Goal: Task Accomplishment & Management: Complete application form

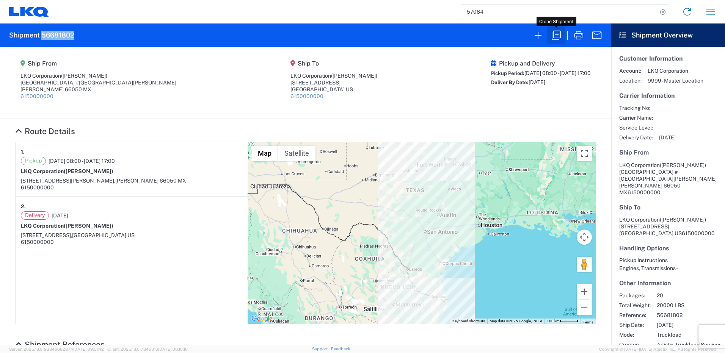
click at [553, 35] on icon "button" at bounding box center [555, 35] width 9 height 9
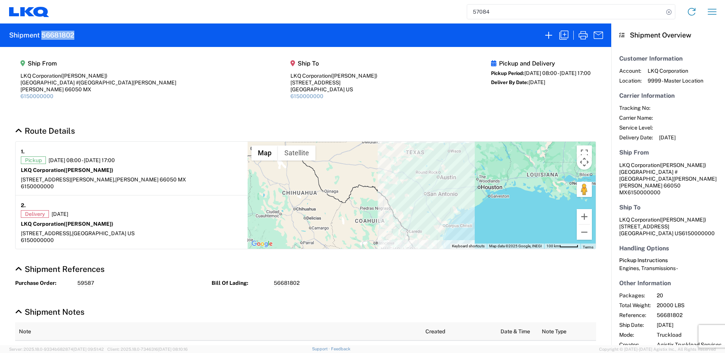
select select "FULL"
select select "US"
select select "LBS"
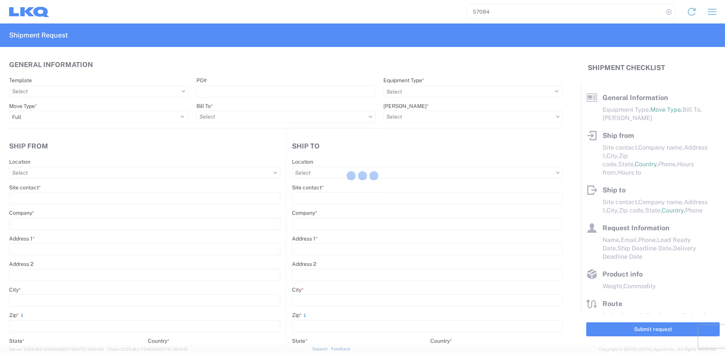
select select "STDV"
type input "[PERSON_NAME]"
type input "LKQ Corporation"
type input "[GEOGRAPHIC_DATA] #[GEOGRAPHIC_DATA][PERSON_NAME]"
type input "[PERSON_NAME]"
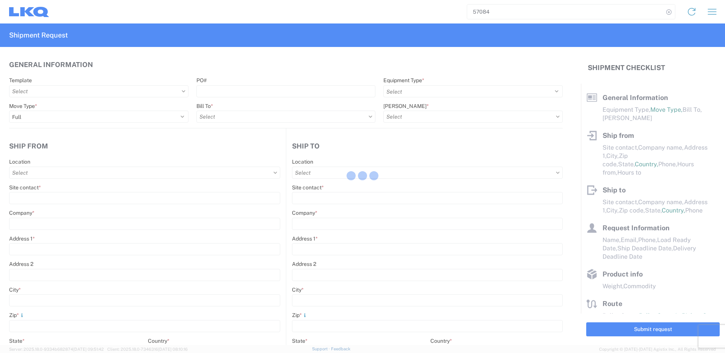
type input "66050"
type input "[PERSON_NAME]"
type input "LKQ Corporation"
type input "[STREET_ADDRESS]"
type input "[GEOGRAPHIC_DATA]"
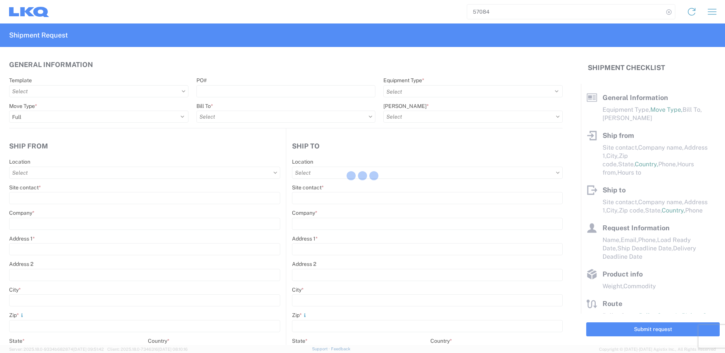
type input "75050"
type input "[PERSON_NAME]"
type input "[EMAIL_ADDRESS][DOMAIN_NAME]"
type input "82218326"
type input "[DATE]"
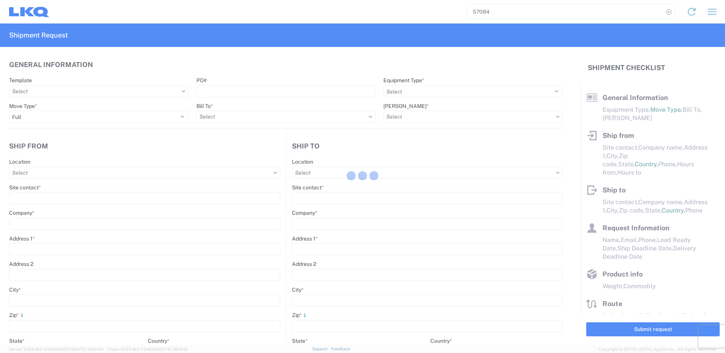
type input "[DATE]"
type textarea "SWIFT/TRANSMEX"
type input "20000"
type input "Engines, Transmissions"
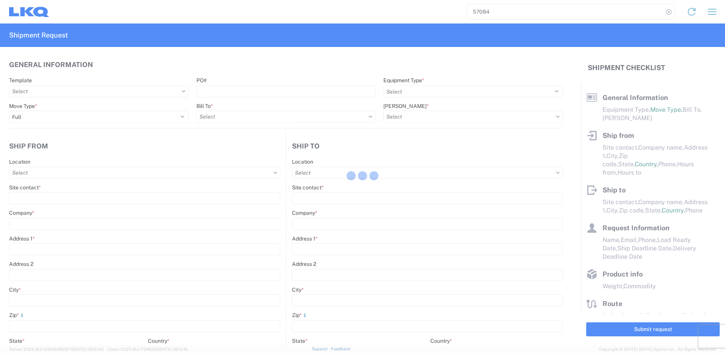
type input "20"
type input "1"
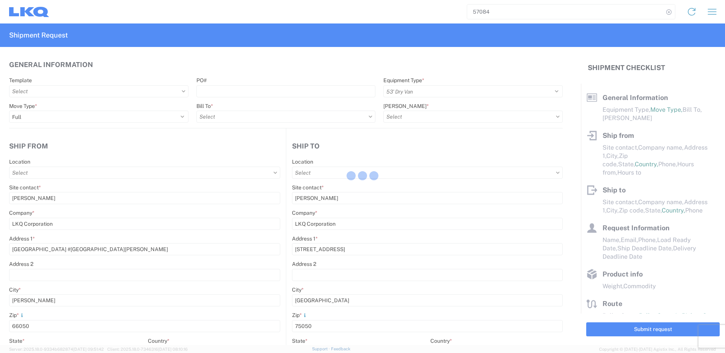
select select "MX"
select select "US"
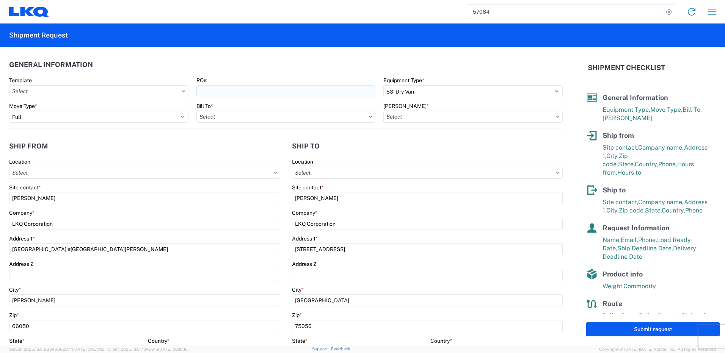
type input "1882 - North American ATK Corporation"
type input "1883 - Vege de Mexico S.A. de C.V"
type input "1882-3300-50180-0000 - 1882 Freight In - Parts, 1882-3300-50180-0000 - 1882 Fre…"
type input "1882 - North American ATK Corporation"
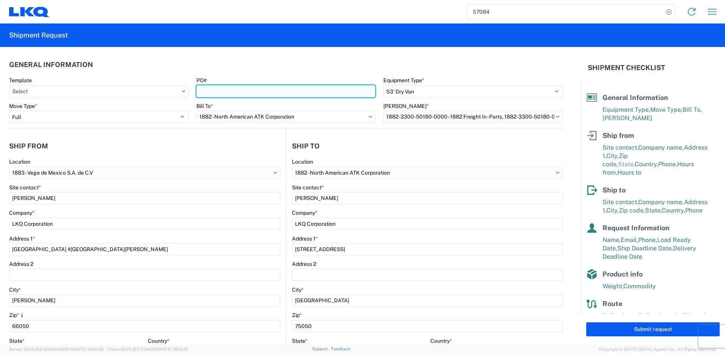
click at [279, 91] on input "PO#" at bounding box center [285, 91] width 179 height 12
paste input "59596"
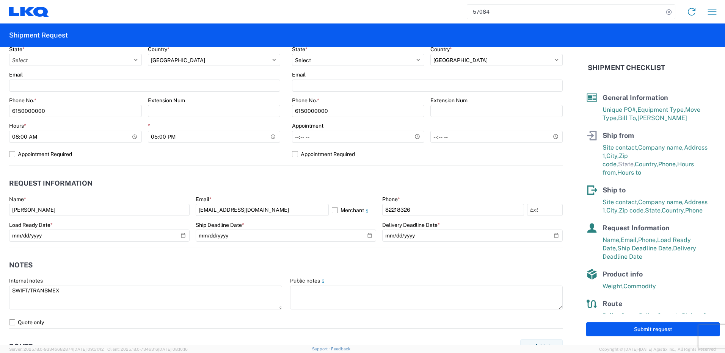
scroll to position [341, 0]
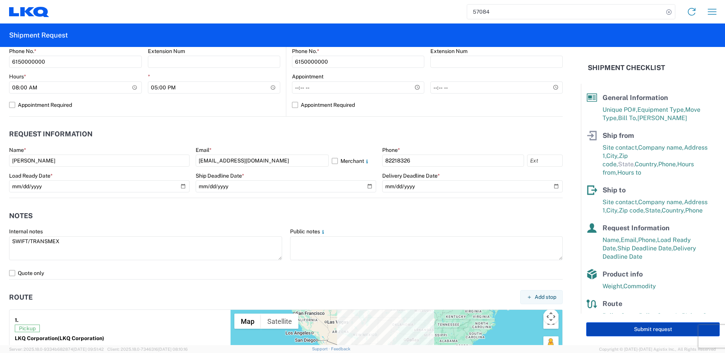
type input "59596"
click at [642, 332] on button "Submit request" at bounding box center [652, 330] width 133 height 14
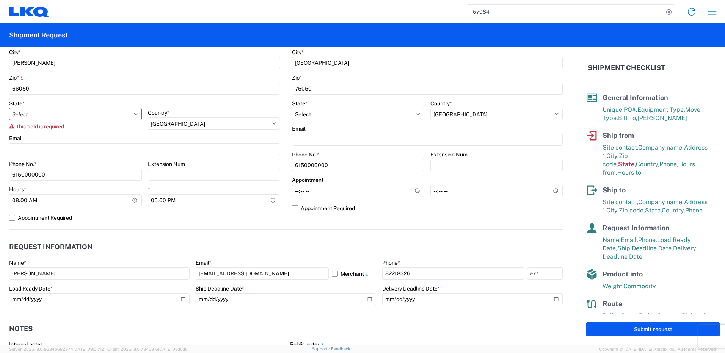
scroll to position [237, 0]
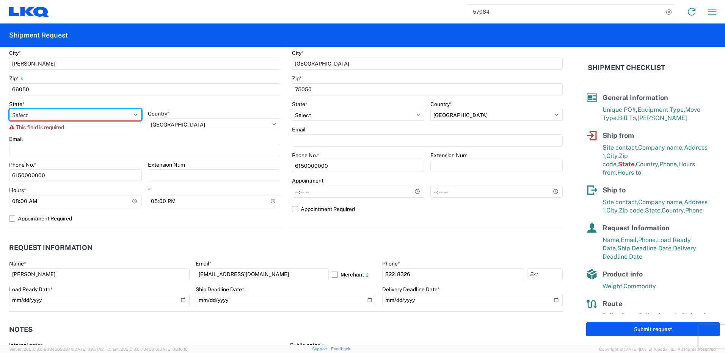
click at [132, 113] on select "Select [GEOGRAPHIC_DATA] [GEOGRAPHIC_DATA][US_STATE] [GEOGRAPHIC_DATA] [US_STAT…" at bounding box center [75, 115] width 133 height 12
select select "NL"
click at [9, 109] on select "Select [GEOGRAPHIC_DATA] [GEOGRAPHIC_DATA][US_STATE] [GEOGRAPHIC_DATA] [US_STAT…" at bounding box center [75, 115] width 133 height 12
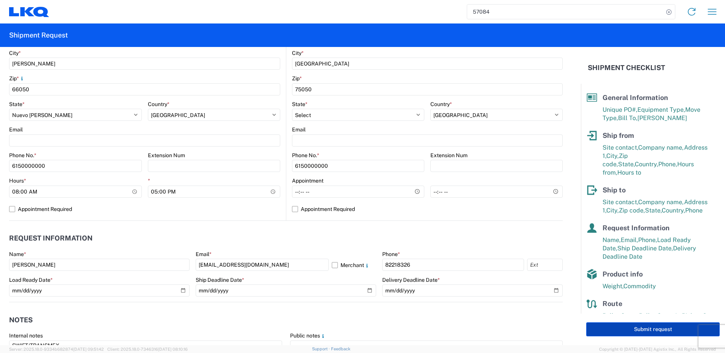
click at [620, 330] on button "Submit request" at bounding box center [652, 330] width 133 height 14
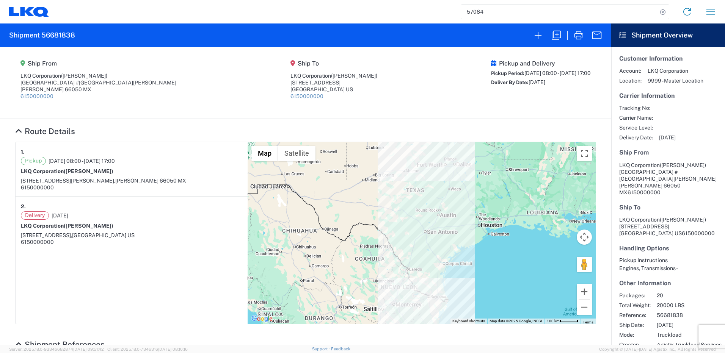
click at [72, 34] on h2 "Shipment 56681838" at bounding box center [42, 35] width 66 height 9
copy h2 "56681838"
click at [553, 31] on icon "button" at bounding box center [555, 35] width 9 height 9
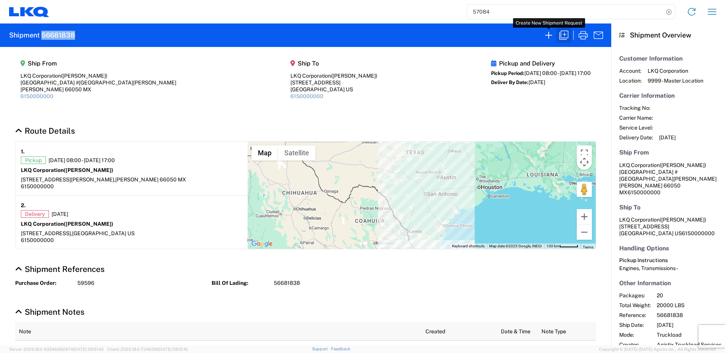
select select "FULL"
select select "LBS"
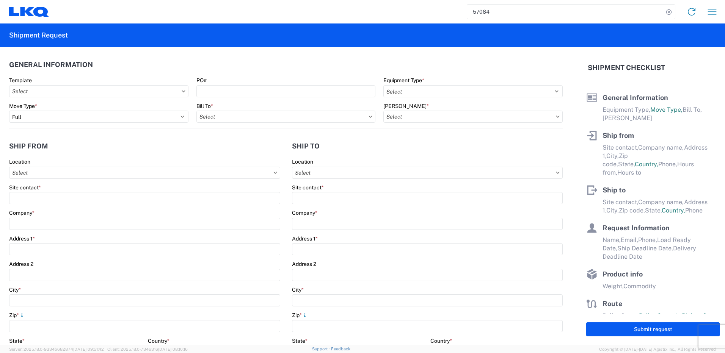
select select "STDV"
type input "[PERSON_NAME]"
type input "LKQ Corporation"
type input "[GEOGRAPHIC_DATA] #[GEOGRAPHIC_DATA][PERSON_NAME]"
type input "[PERSON_NAME]"
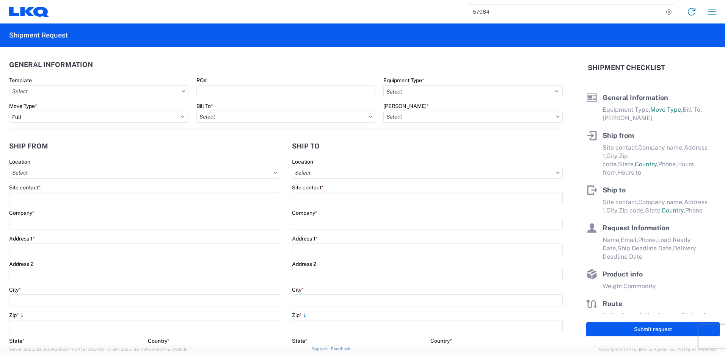
type input "66050"
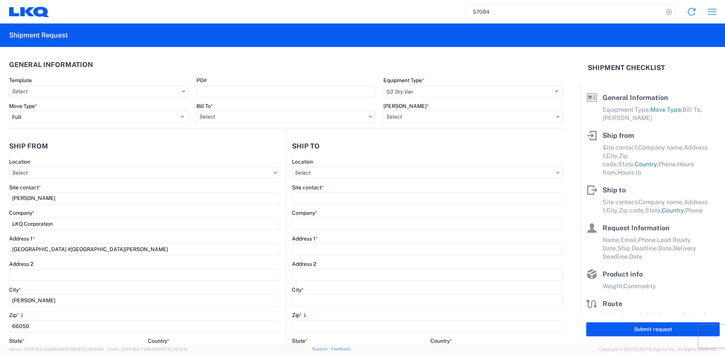
type input "[PERSON_NAME]"
type input "LKQ Corporation"
type input "[STREET_ADDRESS]"
type input "[GEOGRAPHIC_DATA]"
type input "75050"
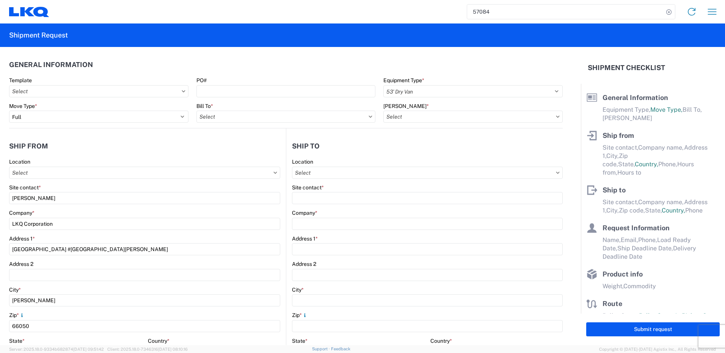
type input "[PERSON_NAME]"
type input "[EMAIL_ADDRESS][DOMAIN_NAME]"
type input "82218326"
type input "[DATE]"
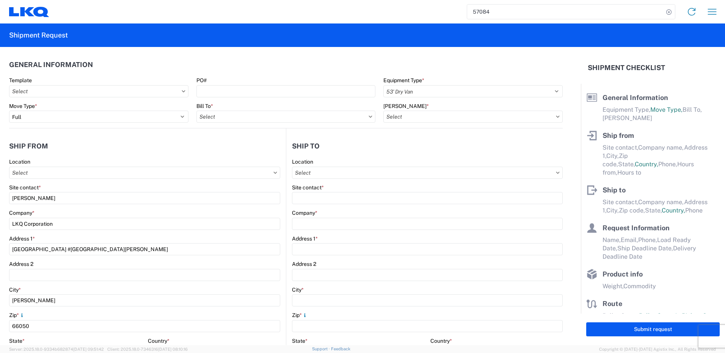
type input "[DATE]"
type textarea "SWIFT/TRANSMEX"
type input "20000"
type input "Engines, Transmissions"
type input "20"
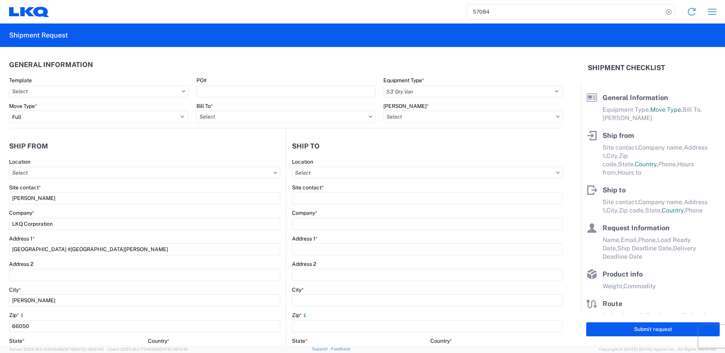
type input "1"
select select "MX"
select select "US"
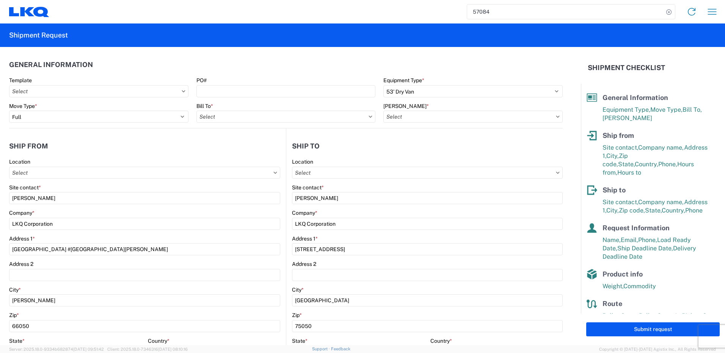
type input "1882 - North American ATK Corporation"
type input "1882-3300-50180-0000 - 1882 Freight In - Parts, 1882-3300-50180-0000 - 1882 Fre…"
type input "1883 - Vege de Mexico S.A. de C.V"
type input "1882 - North American ATK Corporation"
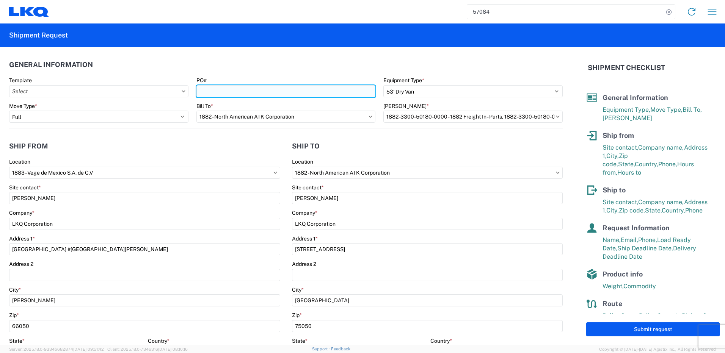
click at [241, 85] on input "PO#" at bounding box center [285, 91] width 179 height 12
paste input "59589"
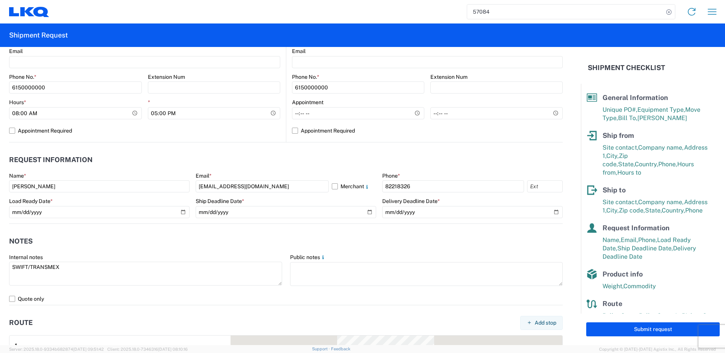
scroll to position [341, 0]
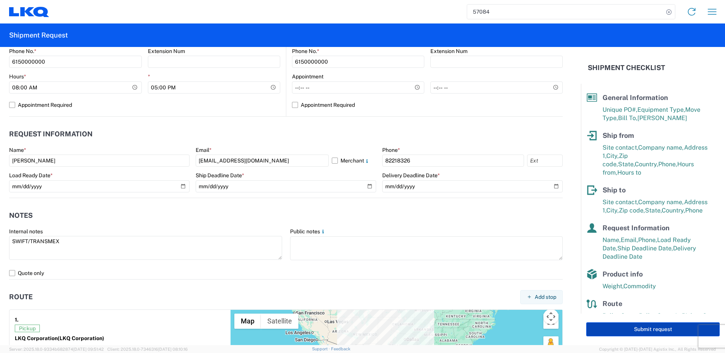
type input "59589"
click at [610, 331] on button "Submit request" at bounding box center [652, 330] width 133 height 14
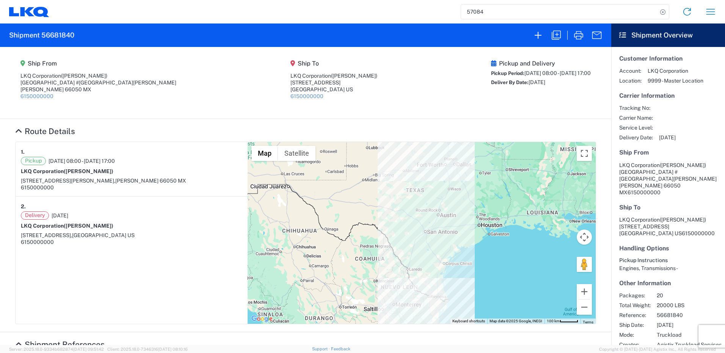
click at [69, 35] on h2 "Shipment 56681840" at bounding box center [41, 35] width 65 height 9
copy h2 "56681840"
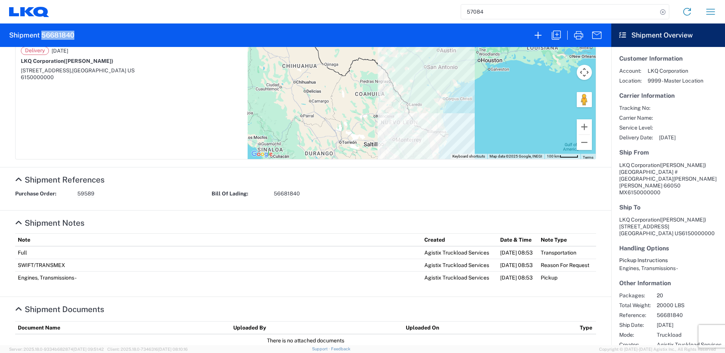
scroll to position [152, 0]
